Goal: Task Accomplishment & Management: Use online tool/utility

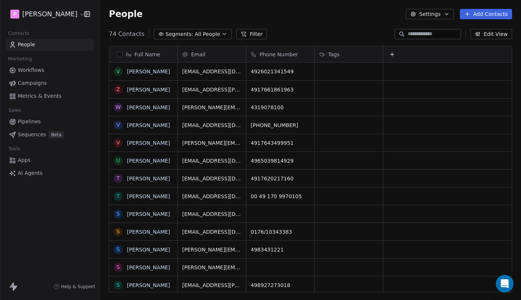
scroll to position [264, 421]
click at [422, 33] on input at bounding box center [434, 33] width 52 height 7
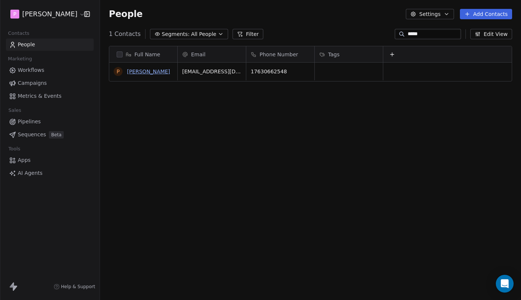
type input "*****"
click at [154, 70] on link "[PERSON_NAME]" at bounding box center [148, 71] width 43 height 6
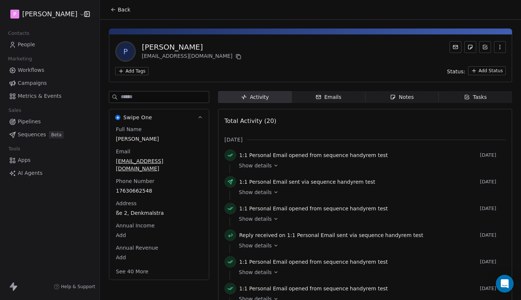
click at [334, 98] on div "Emails" at bounding box center [328, 97] width 26 height 8
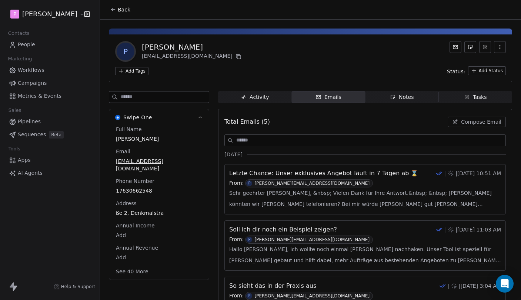
click at [200, 120] on button "Swipe One" at bounding box center [159, 117] width 100 height 16
click at [200, 117] on icon "button" at bounding box center [200, 118] width 6 height 6
click at [269, 93] on span "Activity Activity" at bounding box center [255, 97] width 74 height 12
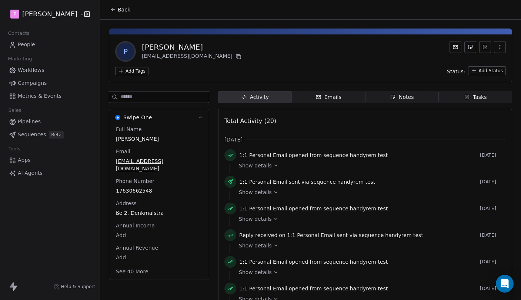
click at [479, 72] on html "P [PERSON_NAME] Contacts People Marketing Workflows Campaigns Metrics & Events …" at bounding box center [260, 150] width 521 height 300
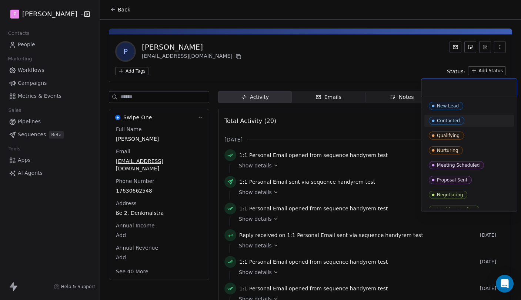
click at [480, 120] on div "Contacted" at bounding box center [469, 121] width 81 height 8
click at [478, 128] on div "New Lead Contacted Qualifying Nurturing Meeting Scheduled Proposal Sent Negotia…" at bounding box center [469, 179] width 90 height 160
click at [477, 134] on div "Qualifying" at bounding box center [469, 135] width 81 height 8
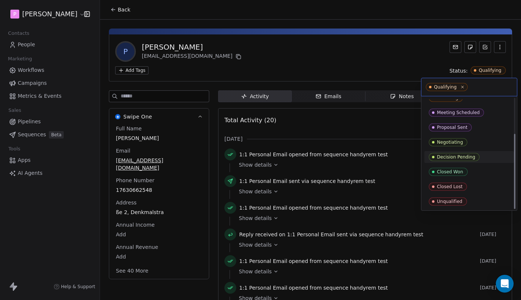
scroll to position [52, 0]
click at [485, 155] on div "Decision Pending" at bounding box center [469, 157] width 81 height 8
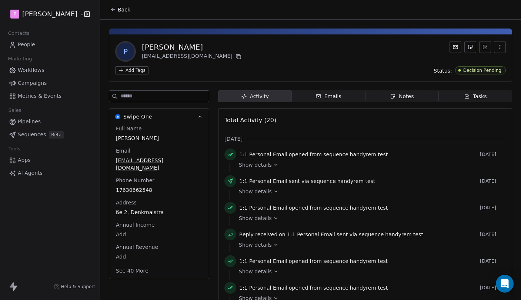
scroll to position [0, 0]
click at [480, 74] on div "P [PERSON_NAME] [EMAIL_ADDRESS][DOMAIN_NAME] Add Tags Status: Decision Pending" at bounding box center [310, 57] width 403 height 47
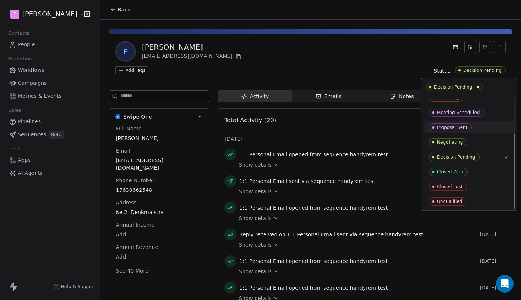
scroll to position [52, 0]
click at [378, 69] on html "P [PERSON_NAME] Contacts People Marketing Workflows Campaigns Metrics & Events …" at bounding box center [260, 150] width 521 height 300
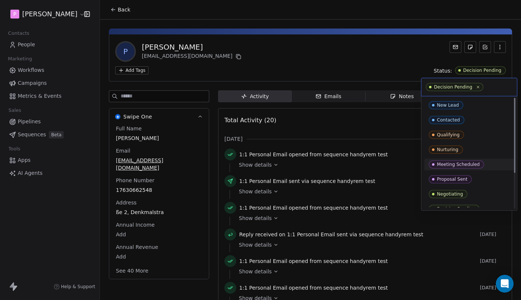
scroll to position [0, 0]
click at [477, 87] on icon at bounding box center [478, 87] width 3 height 3
click at [413, 62] on html "P [PERSON_NAME] Contacts People Marketing Workflows Campaigns Metrics & Events …" at bounding box center [260, 150] width 521 height 300
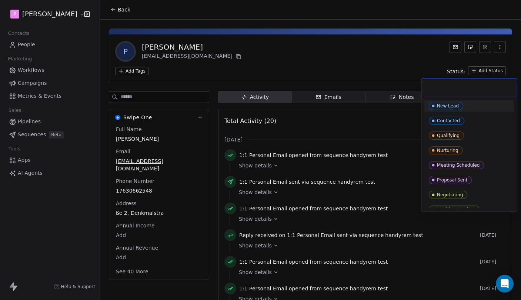
click at [485, 73] on html "P [PERSON_NAME] Contacts People Marketing Workflows Campaigns Metrics & Events …" at bounding box center [260, 150] width 521 height 300
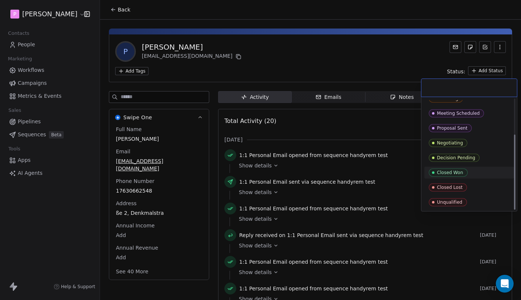
scroll to position [52, 0]
click at [480, 159] on div "Decision Pending" at bounding box center [469, 158] width 81 height 8
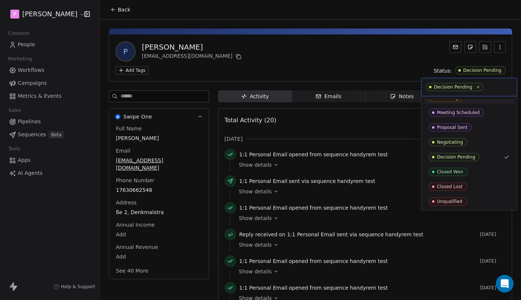
click at [405, 63] on html "P [PERSON_NAME] Contacts People Marketing Workflows Campaigns Metrics & Events …" at bounding box center [260, 150] width 521 height 300
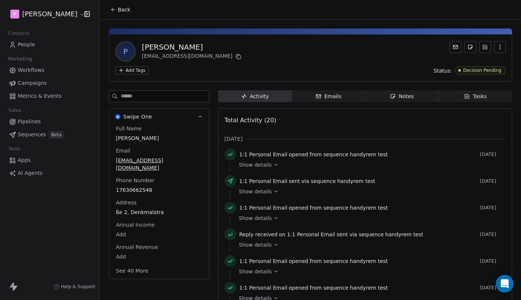
scroll to position [0, 0]
click at [121, 8] on span "Back" at bounding box center [124, 9] width 13 height 7
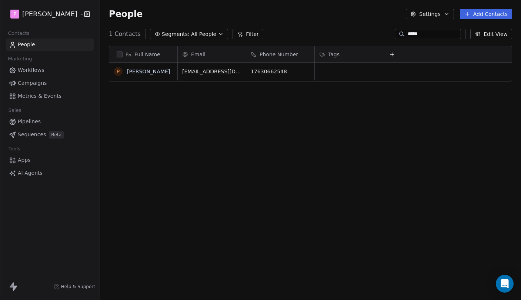
scroll to position [264, 421]
click at [392, 54] on icon at bounding box center [391, 54] width 3 height 0
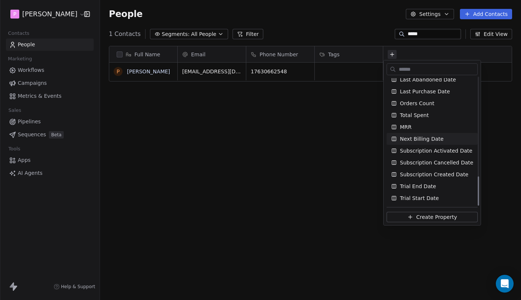
scroll to position [431, 0]
click at [317, 147] on html "P [PERSON_NAME] Contacts People Marketing Workflows Campaigns Metrics & Events …" at bounding box center [260, 150] width 521 height 300
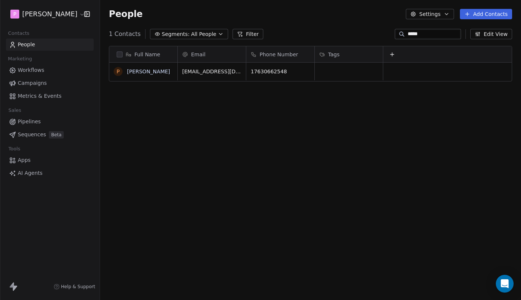
click at [480, 31] on icon "button" at bounding box center [478, 34] width 6 height 6
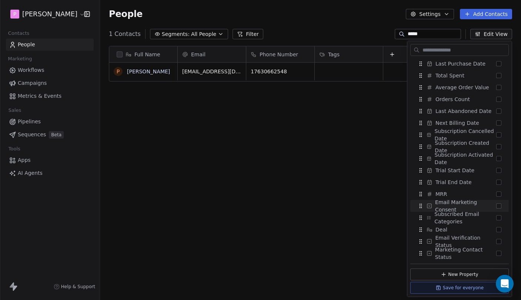
scroll to position [404, 0]
click at [304, 205] on div "Full Name P [PERSON_NAME] Email Phone Number Tags [EMAIL_ADDRESS][DOMAIN_NAME] …" at bounding box center [310, 172] width 421 height 264
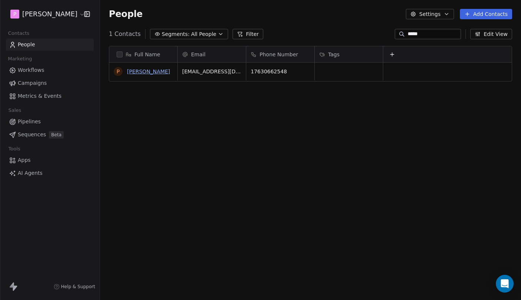
click at [144, 69] on link "[PERSON_NAME]" at bounding box center [148, 71] width 43 height 6
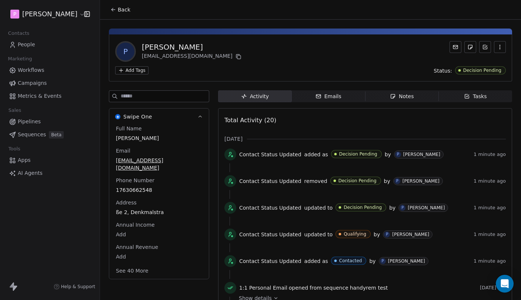
click at [118, 7] on span "Back" at bounding box center [124, 9] width 13 height 7
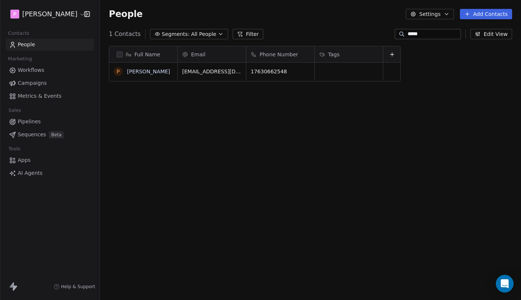
scroll to position [264, 421]
click at [392, 54] on icon at bounding box center [391, 54] width 3 height 0
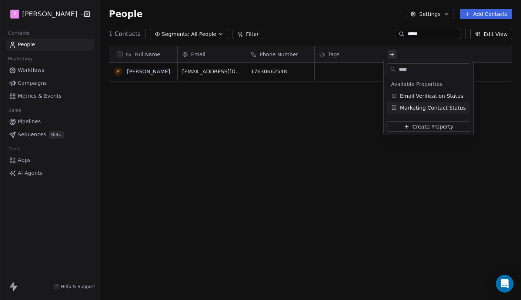
type input "****"
click at [419, 127] on span "Create Property" at bounding box center [432, 126] width 41 height 7
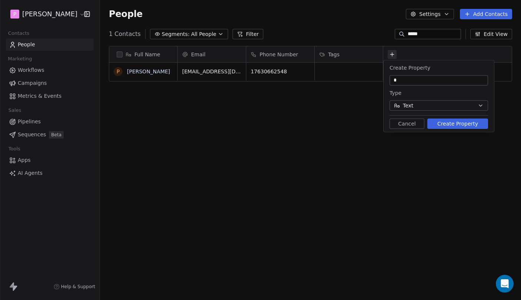
type input "*"
click at [406, 125] on button "Cancel" at bounding box center [406, 123] width 35 height 10
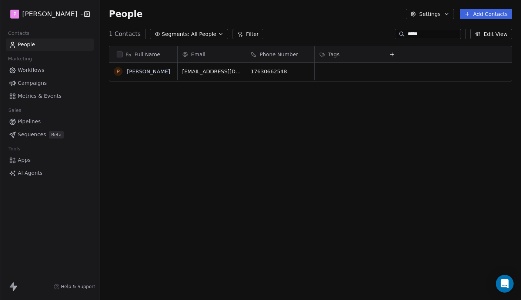
click at [492, 30] on button "Edit View" at bounding box center [491, 34] width 42 height 10
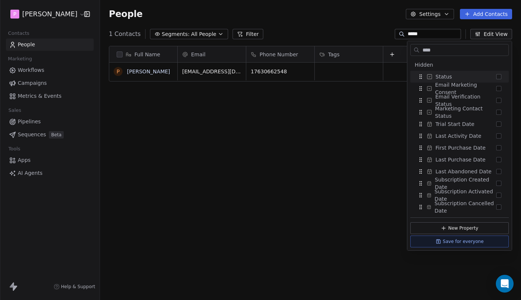
type input "****"
click at [486, 74] on div "Status" at bounding box center [459, 77] width 93 height 12
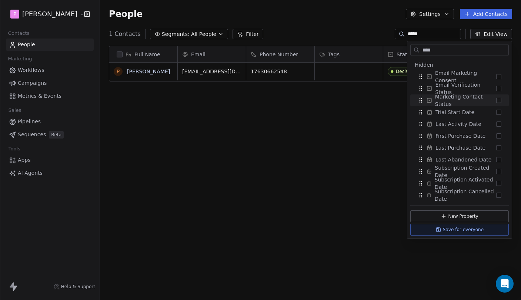
click at [372, 119] on div "Full Name P [PERSON_NAME] Email Phone Number Tags Status [EMAIL_ADDRESS][DOMAIN…" at bounding box center [310, 172] width 421 height 264
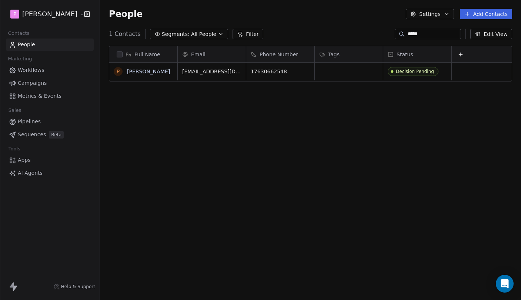
click at [356, 56] on div "Tags" at bounding box center [348, 54] width 58 height 7
click at [383, 130] on html "P [PERSON_NAME] Contacts People Marketing Workflows Campaigns Metrics & Events …" at bounding box center [260, 150] width 521 height 300
click at [446, 35] on input "*****" at bounding box center [434, 33] width 52 height 7
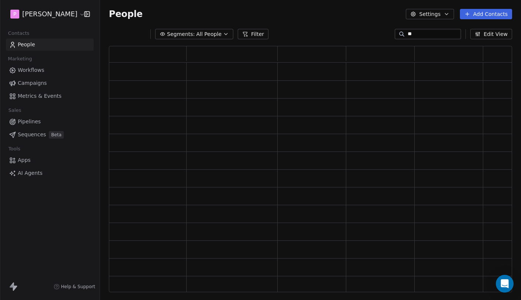
scroll to position [0, 0]
type input "*"
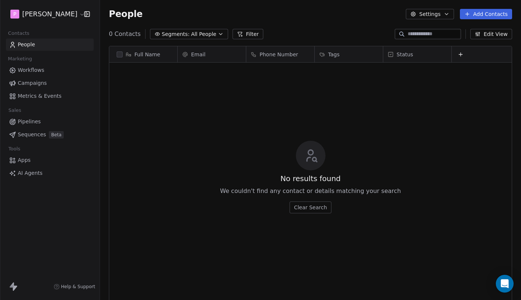
scroll to position [264, 421]
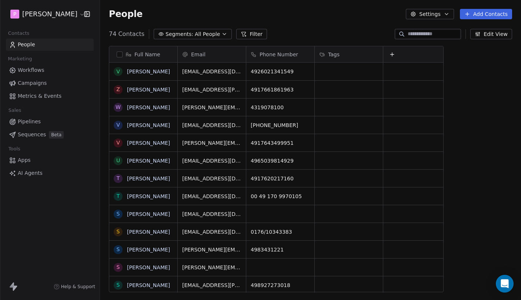
click at [329, 28] on div "People Settings Add Contacts" at bounding box center [310, 14] width 421 height 28
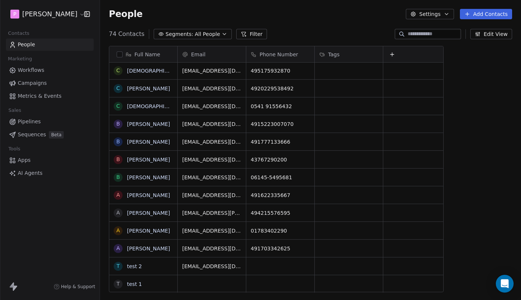
scroll to position [939, 0]
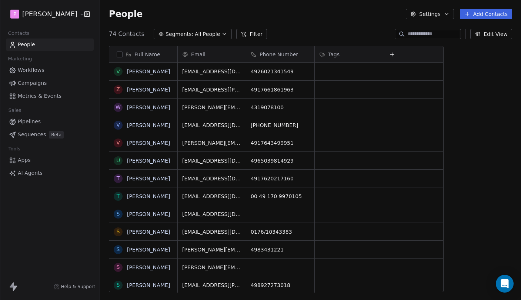
click at [473, 68] on div "Full Name V [PERSON_NAME] Z [PERSON_NAME] W [PERSON_NAME] V [PERSON_NAME] V [PE…" at bounding box center [310, 172] width 421 height 264
click at [393, 54] on icon at bounding box center [391, 54] width 3 height 0
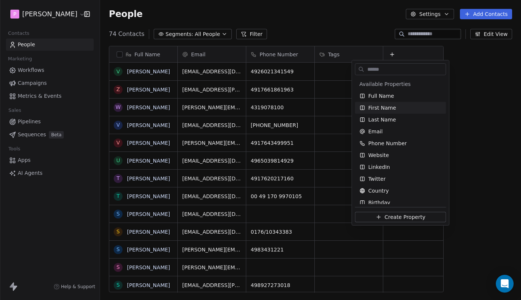
click at [496, 88] on html "P [PERSON_NAME] Contacts People Marketing Workflows Campaigns Metrics & Events …" at bounding box center [260, 150] width 521 height 300
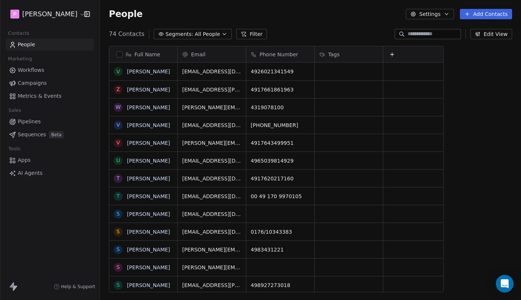
click at [495, 29] on button "Edit View" at bounding box center [491, 34] width 42 height 10
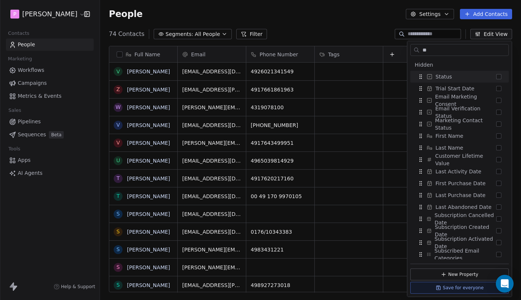
type input "**"
click at [497, 76] on button "Suggestions" at bounding box center [498, 76] width 5 height 5
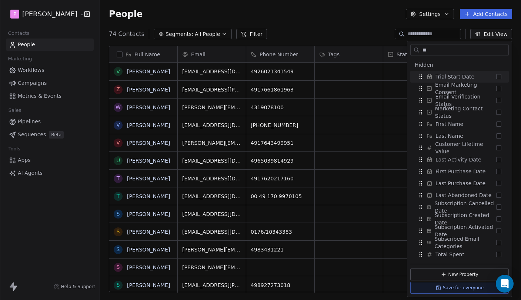
click at [355, 36] on div "74 Contacts Segments: All People Filter Edit View" at bounding box center [310, 34] width 421 height 12
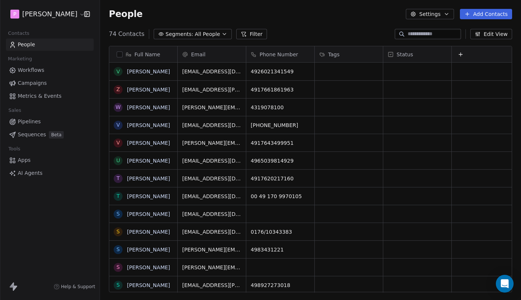
click at [427, 57] on div "Status" at bounding box center [417, 54] width 58 height 7
click at [406, 54] on html "P [PERSON_NAME] Contacts People Marketing Workflows Campaigns Metrics & Events …" at bounding box center [260, 150] width 521 height 300
click at [410, 52] on span "Status" at bounding box center [404, 54] width 17 height 7
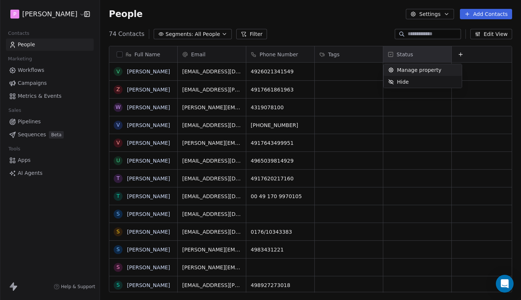
click at [416, 69] on span "Manage property" at bounding box center [419, 69] width 44 height 7
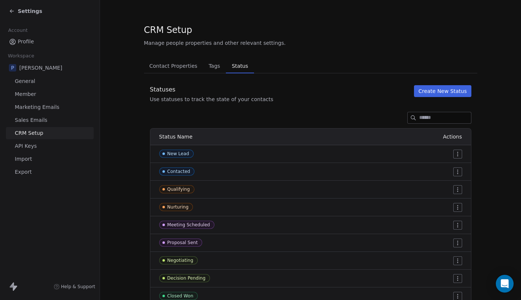
click at [221, 67] on span "Tags" at bounding box center [213, 66] width 17 height 10
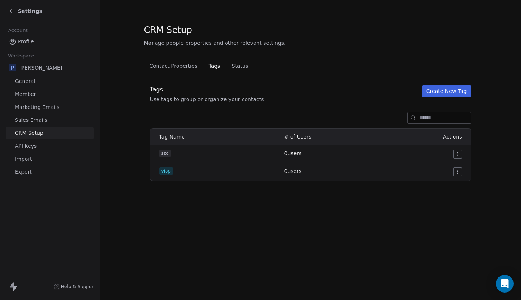
click at [177, 68] on span "Contact Properties" at bounding box center [173, 66] width 54 height 10
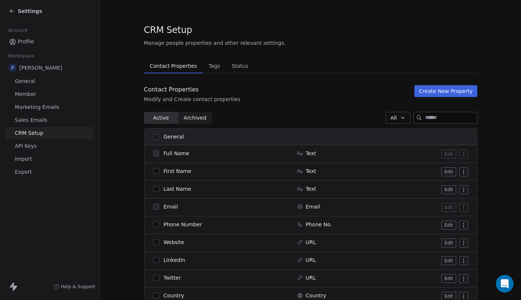
click at [213, 66] on span "Tags" at bounding box center [213, 66] width 17 height 10
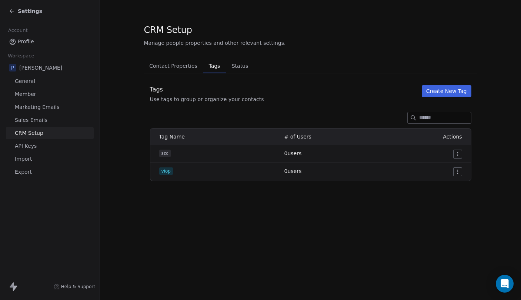
click at [231, 64] on span "Status" at bounding box center [240, 66] width 23 height 10
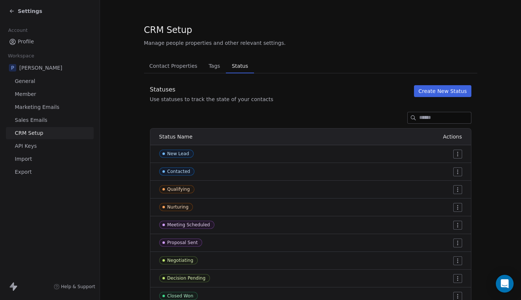
click at [222, 64] on button "Tags Tags" at bounding box center [214, 65] width 23 height 15
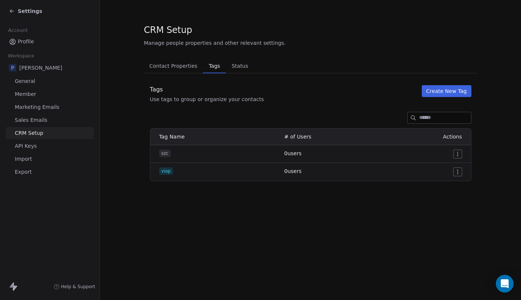
click at [203, 64] on button "Tags Tags" at bounding box center [214, 65] width 23 height 15
click at [187, 67] on span "Contact Properties" at bounding box center [173, 66] width 54 height 10
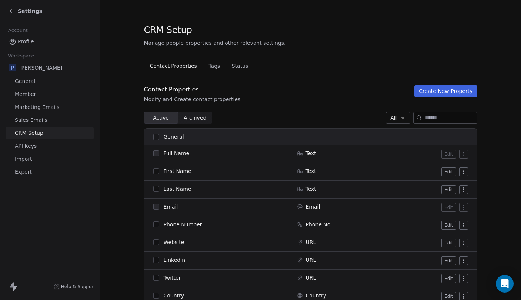
click at [22, 11] on span "Settings" at bounding box center [30, 10] width 24 height 7
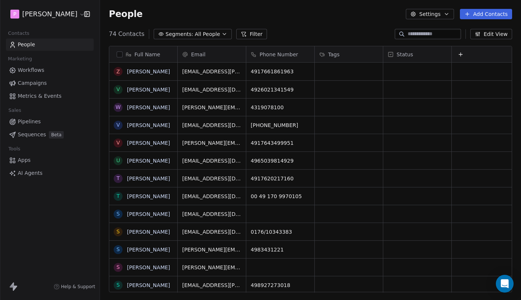
click at [252, 35] on button "Filter" at bounding box center [251, 34] width 31 height 10
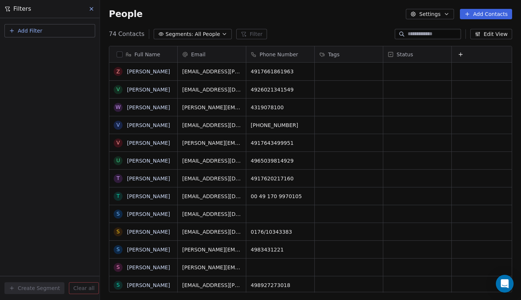
click at [92, 11] on icon at bounding box center [91, 9] width 6 height 6
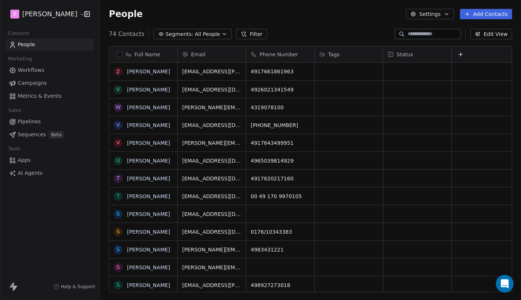
click at [195, 31] on span "All People" at bounding box center [207, 34] width 25 height 8
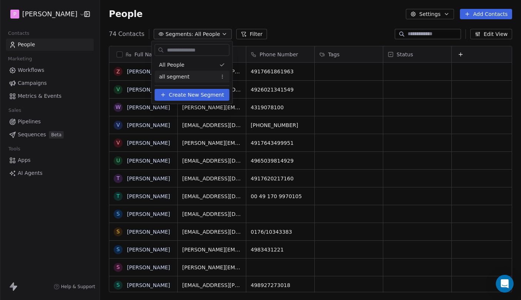
click at [204, 77] on div "all segment" at bounding box center [192, 77] width 75 height 12
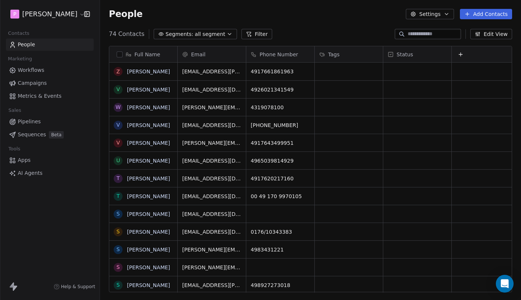
click at [220, 30] on button "Segments: all segment" at bounding box center [195, 34] width 83 height 10
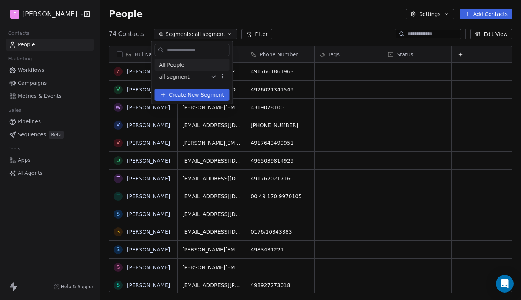
click at [193, 64] on div "All People" at bounding box center [192, 65] width 75 height 12
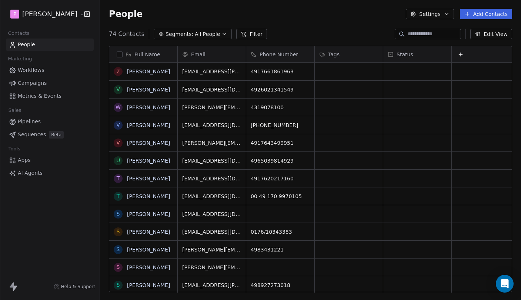
click at [401, 54] on span "Status" at bounding box center [404, 54] width 17 height 7
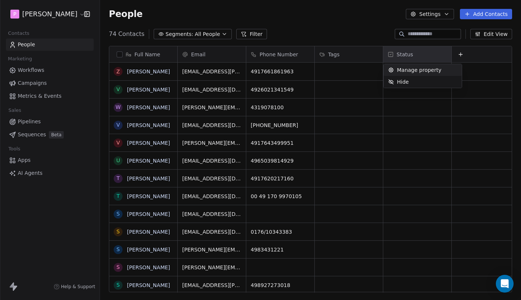
click at [349, 57] on html "P [PERSON_NAME] Contacts People Marketing Workflows Campaigns Metrics & Events …" at bounding box center [260, 150] width 521 height 300
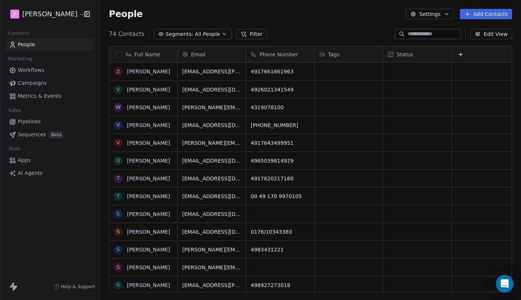
click at [336, 55] on span "Tags" at bounding box center [333, 54] width 11 height 7
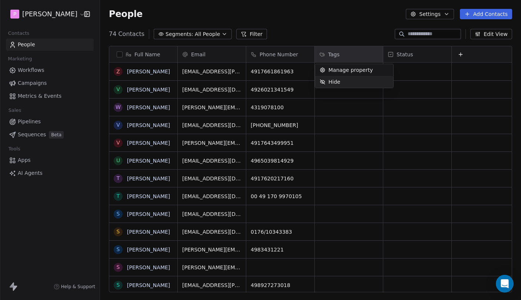
click at [341, 79] on div "Hide" at bounding box center [330, 82] width 30 height 12
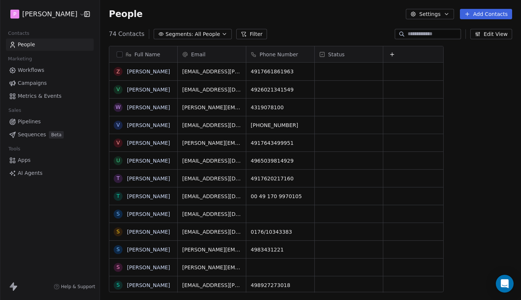
click at [347, 56] on div "Status" at bounding box center [348, 54] width 58 height 7
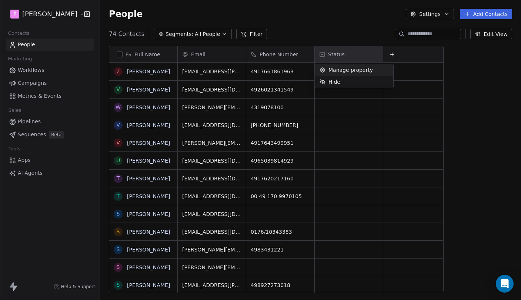
click at [341, 23] on html "P [PERSON_NAME] Contacts People Marketing Workflows Campaigns Metrics & Events …" at bounding box center [260, 150] width 521 height 300
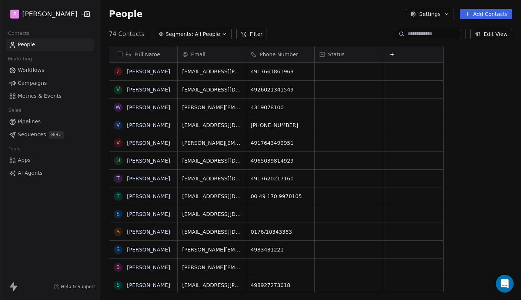
click at [255, 33] on button "Filter" at bounding box center [251, 34] width 31 height 10
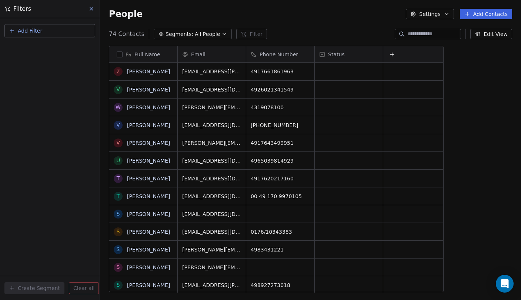
click at [53, 28] on button "Add Filter" at bounding box center [49, 30] width 91 height 13
click at [56, 51] on span "Contact properties" at bounding box center [36, 48] width 48 height 8
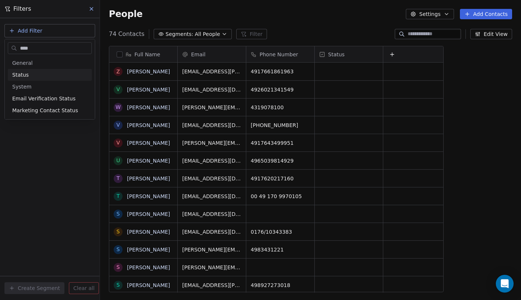
type input "****"
click at [47, 77] on div "Status" at bounding box center [49, 74] width 75 height 7
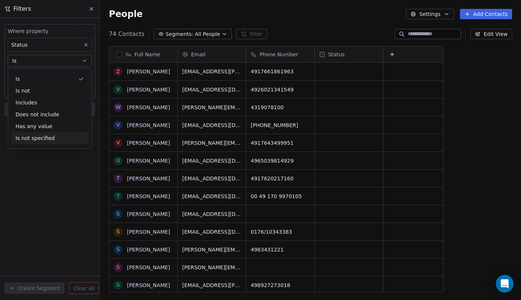
click at [48, 172] on div "Where property Status Is Select Status Add filter to this group Add another fil…" at bounding box center [50, 159] width 100 height 282
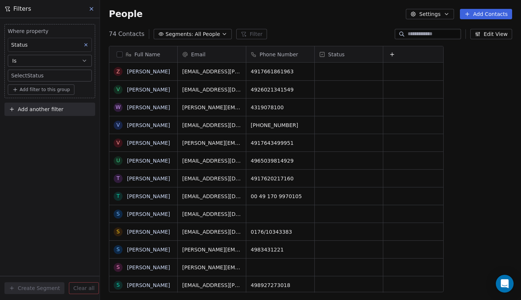
click at [314, 31] on div "74 Contacts Segments: All People Filter Edit View" at bounding box center [310, 34] width 421 height 12
click at [93, 10] on icon at bounding box center [91, 9] width 6 height 6
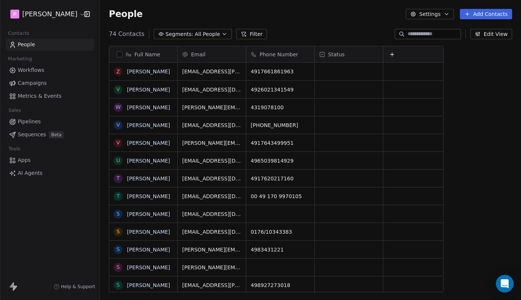
click at [50, 44] on link "People" at bounding box center [50, 44] width 88 height 12
click at [453, 13] on button "Settings" at bounding box center [430, 14] width 48 height 10
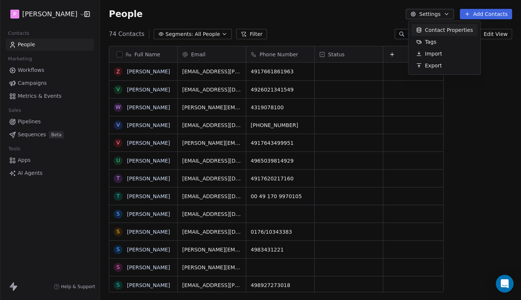
click at [439, 27] on span "Contact Properties" at bounding box center [449, 30] width 48 height 8
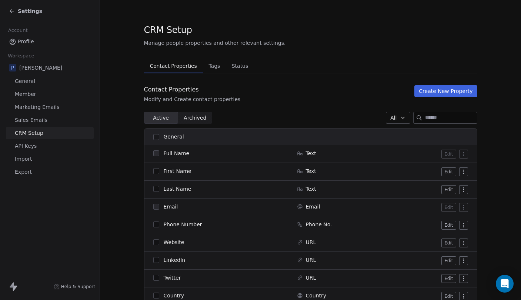
click at [16, 13] on div "Settings" at bounding box center [25, 10] width 33 height 7
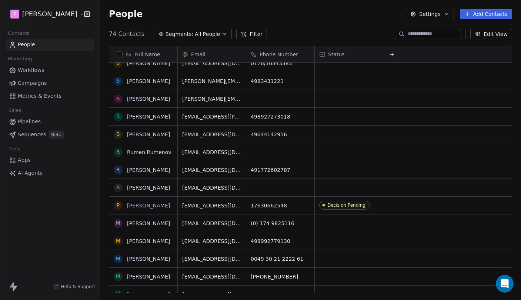
click at [134, 204] on link "[PERSON_NAME]" at bounding box center [148, 205] width 43 height 6
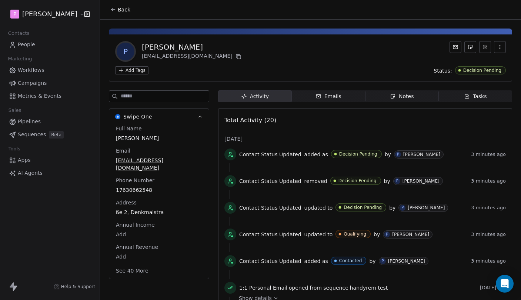
click at [120, 11] on span "Back" at bounding box center [124, 9] width 13 height 7
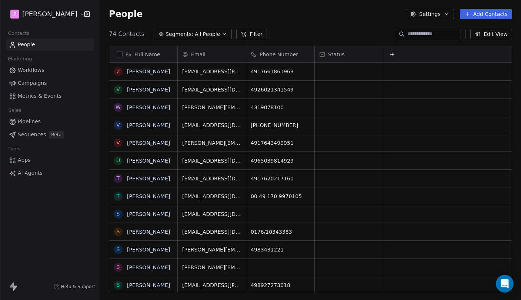
click at [122, 56] on button "button" at bounding box center [120, 54] width 6 height 6
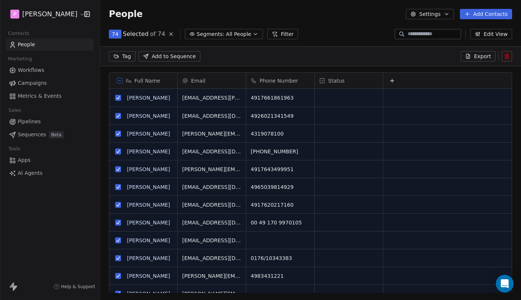
click at [121, 79] on icon at bounding box center [120, 81] width 4 height 4
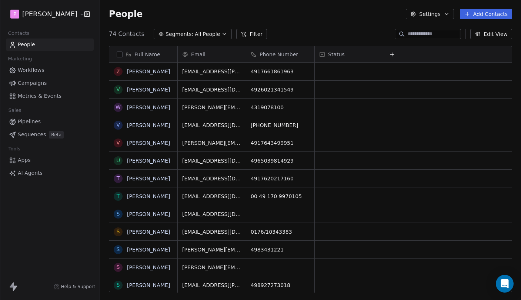
click at [448, 16] on icon "button" at bounding box center [446, 14] width 6 height 6
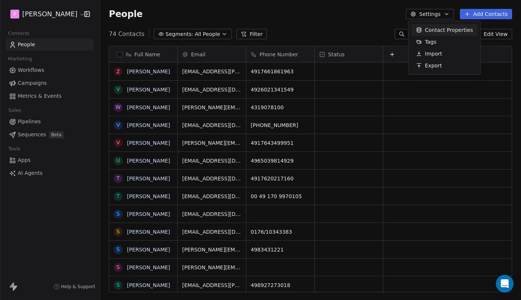
click at [447, 15] on html "P [PERSON_NAME] Contacts People Marketing Workflows Campaigns Metrics & Events …" at bounding box center [260, 150] width 521 height 300
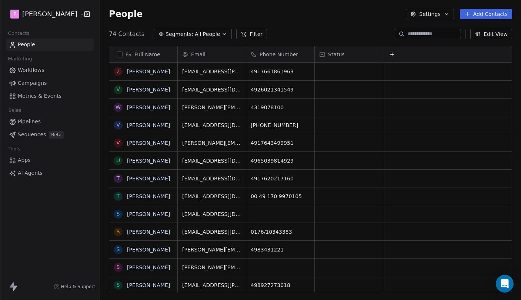
click at [47, 70] on link "Workflows" at bounding box center [50, 70] width 88 height 12
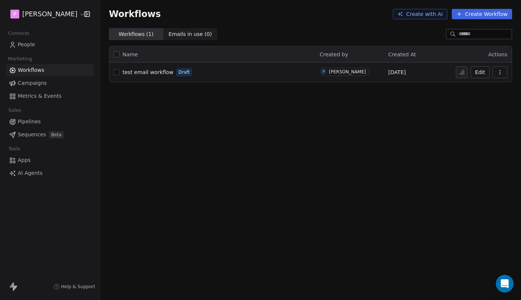
click at [41, 83] on span "Campaigns" at bounding box center [32, 83] width 29 height 8
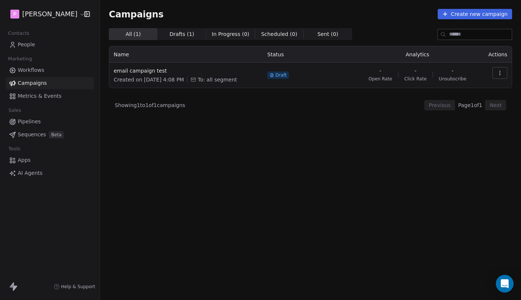
click at [39, 96] on span "Metrics & Events" at bounding box center [40, 96] width 44 height 8
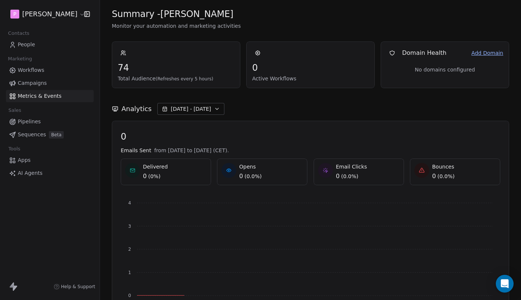
click at [36, 124] on span "Pipelines" at bounding box center [29, 122] width 23 height 8
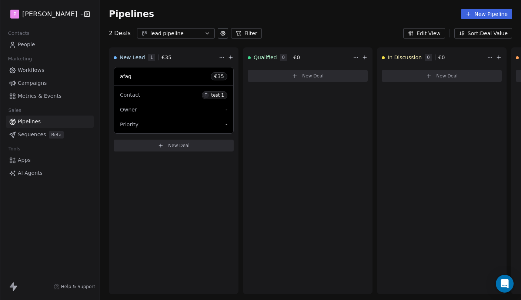
click at [122, 31] on span "Deals" at bounding box center [122, 33] width 17 height 9
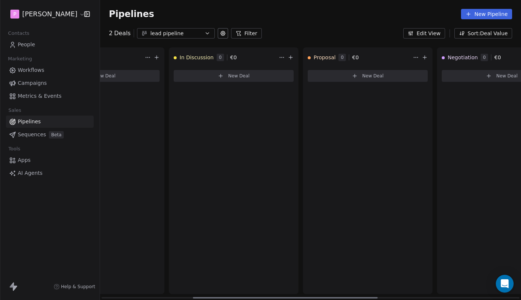
click at [235, 77] on span "New Deal" at bounding box center [238, 76] width 21 height 6
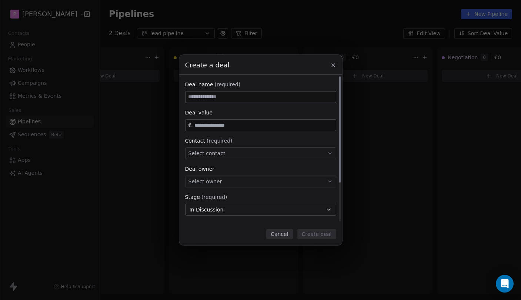
click at [244, 182] on div "Select owner" at bounding box center [260, 181] width 151 height 12
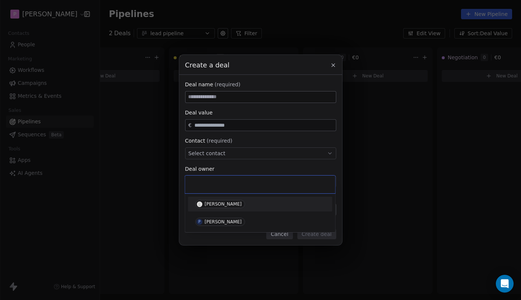
click at [251, 164] on div "Create a deal Deal name (required) Deal value € Contact (required) Select conta…" at bounding box center [260, 150] width 521 height 190
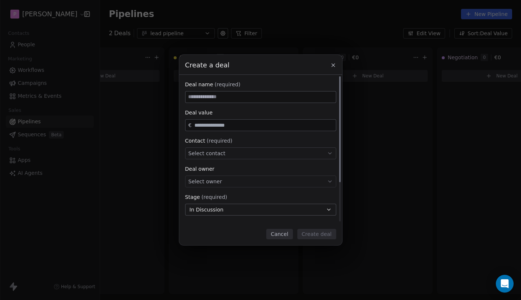
click at [243, 103] on div at bounding box center [260, 97] width 151 height 12
click at [235, 124] on input "text" at bounding box center [263, 126] width 141 height 6
click at [235, 155] on div "Select contact" at bounding box center [260, 153] width 151 height 12
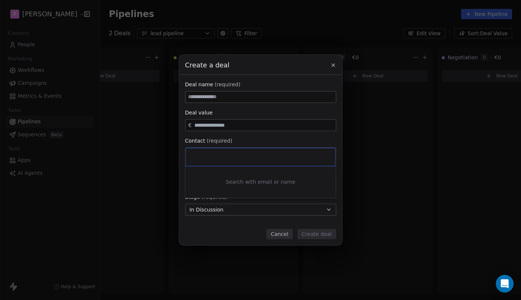
click at [256, 137] on div "Create a deal Deal name (required) Deal value € Contact (required) Select conta…" at bounding box center [260, 150] width 521 height 190
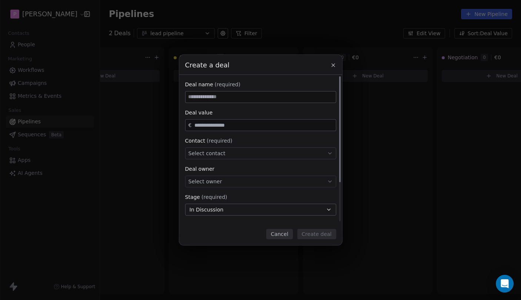
click at [249, 153] on div "Select contact" at bounding box center [260, 153] width 151 height 12
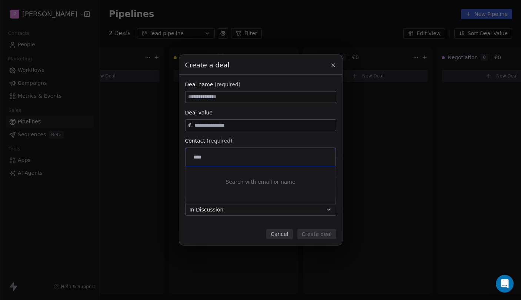
type input "*****"
click at [280, 231] on div "Create a deal Deal name (required) Deal value € Contact (required) Select conta…" at bounding box center [260, 150] width 521 height 190
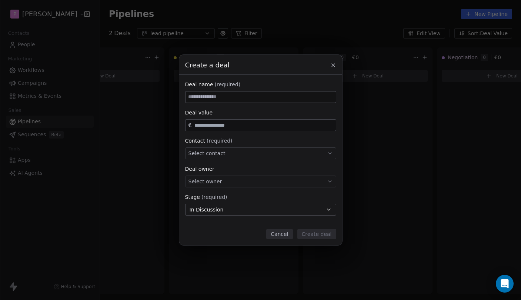
click at [288, 233] on button "Cancel" at bounding box center [279, 234] width 26 height 10
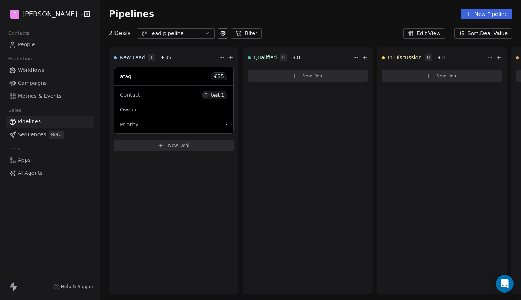
click at [37, 42] on link "People" at bounding box center [50, 44] width 88 height 12
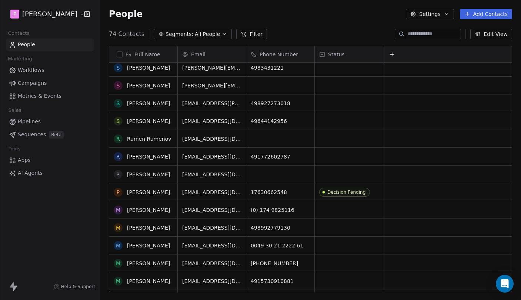
scroll to position [187, 0]
